Goal: Find specific page/section: Find specific page/section

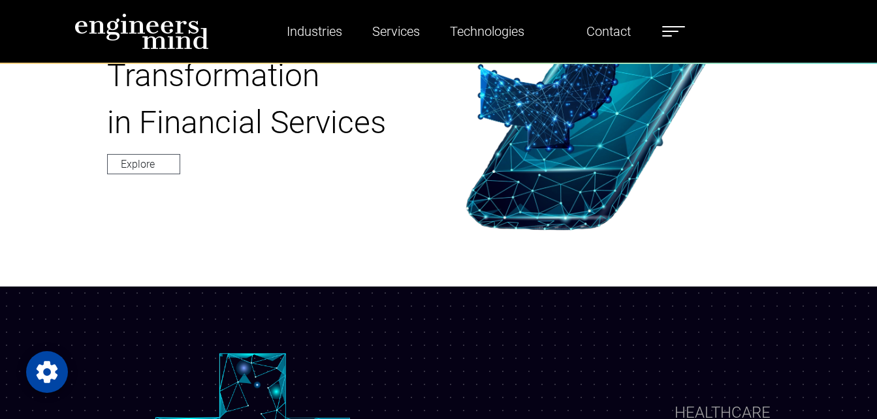
scroll to position [457, 0]
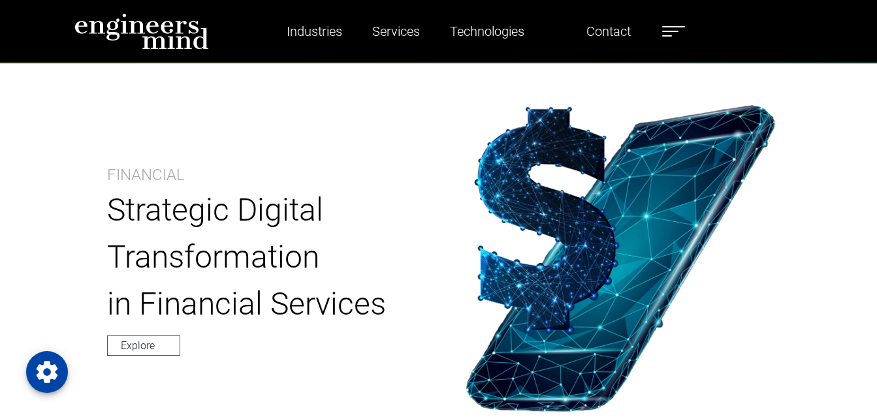
click at [674, 33] on label at bounding box center [673, 31] width 23 height 17
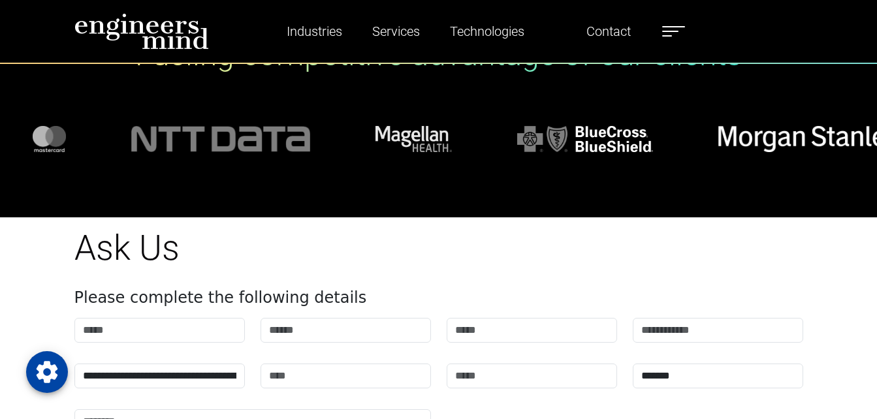
scroll to position [3412, 0]
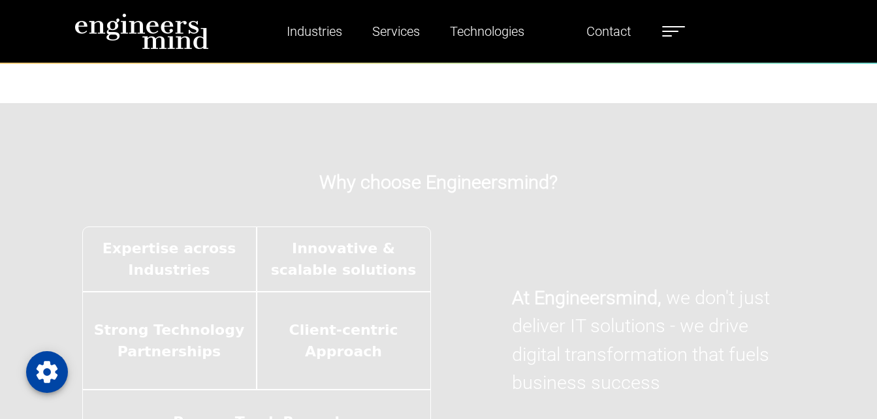
scroll to position [2219, 0]
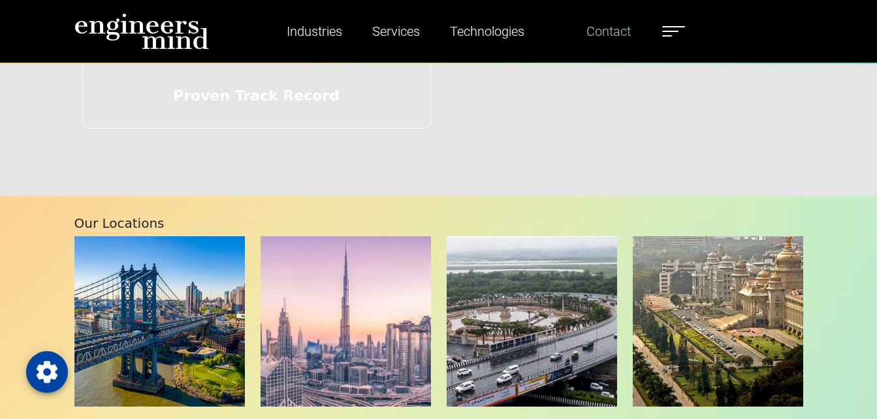
click at [612, 35] on link "Contact" at bounding box center [608, 31] width 55 height 30
